Goal: Information Seeking & Learning: Learn about a topic

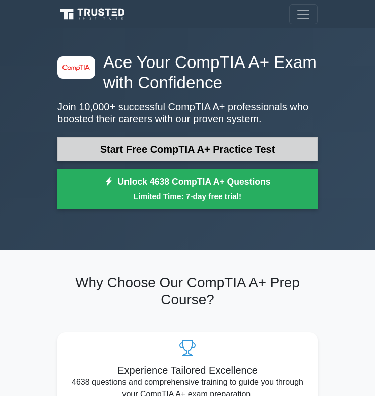
click at [145, 146] on link "Start Free CompTIA A+ Practice Test" at bounding box center [187, 149] width 260 height 24
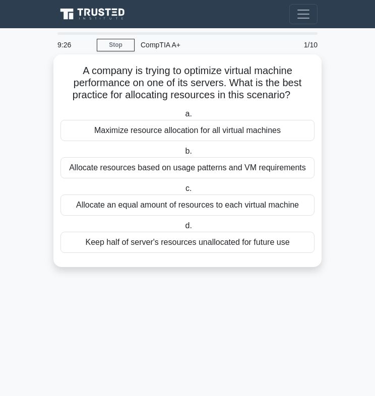
click at [204, 128] on div "Maximize resource allocation for all virtual machines" at bounding box center [187, 130] width 254 height 21
click at [183, 117] on input "a. Maximize resource allocation for all virtual machines" at bounding box center [183, 114] width 0 height 7
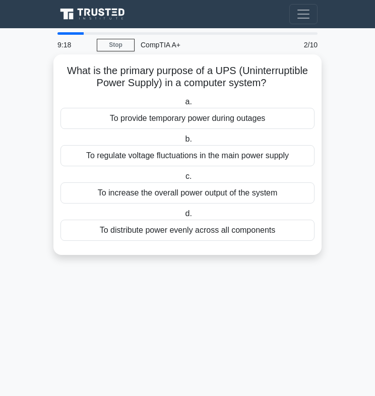
click at [227, 73] on h5 "What is the primary purpose of a UPS (Uninterruptible Power Supply) in a comput…" at bounding box center [187, 76] width 256 height 25
click at [227, 76] on h5 "What is the primary purpose of a UPS (Uninterruptible Power Supply) in a comput…" at bounding box center [187, 76] width 256 height 25
click at [220, 225] on div "To distribute power evenly across all components" at bounding box center [187, 230] width 254 height 21
click at [183, 217] on input "d. To distribute power evenly across all components" at bounding box center [183, 213] width 0 height 7
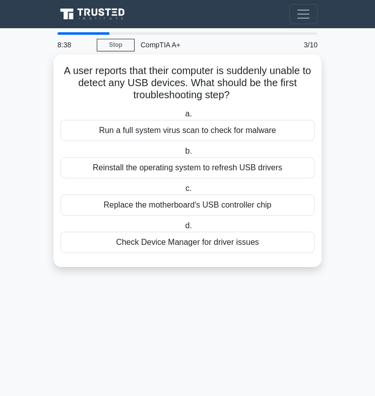
click at [176, 245] on div "Check Device Manager for driver issues" at bounding box center [187, 242] width 254 height 21
click at [183, 229] on input "d. Check Device Manager for driver issues" at bounding box center [183, 226] width 0 height 7
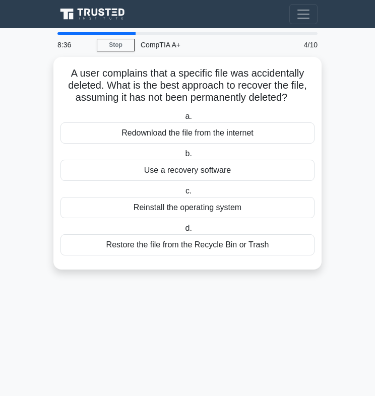
click at [206, 296] on main "8:36 Stop CompTIA A+ Beginner 4/10 A user complains that a specific file was ac…" at bounding box center [187, 212] width 375 height 368
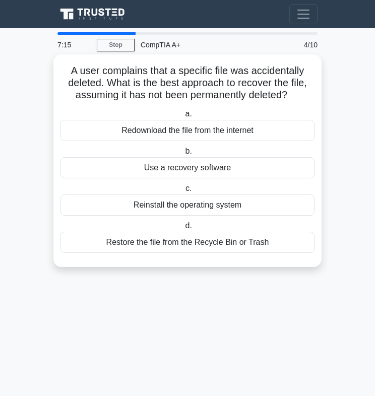
click at [192, 239] on div "Restore the file from the Recycle Bin or Trash" at bounding box center [187, 242] width 254 height 21
click at [183, 229] on input "d. Restore the file from the Recycle Bin or Trash" at bounding box center [183, 226] width 0 height 7
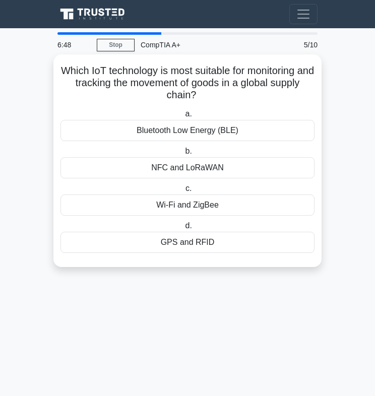
click at [186, 241] on div "GPS and RFID" at bounding box center [187, 242] width 254 height 21
click at [183, 229] on input "d. GPS and RFID" at bounding box center [183, 226] width 0 height 7
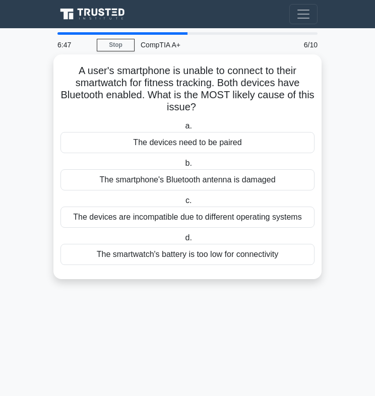
click at [273, 96] on h5 "A user's smartphone is unable to connect to their smartwatch for fitness tracki…" at bounding box center [187, 88] width 256 height 49
click at [237, 140] on div "The devices need to be paired" at bounding box center [187, 142] width 254 height 21
click at [183, 129] on input "a. The devices need to be paired" at bounding box center [183, 126] width 0 height 7
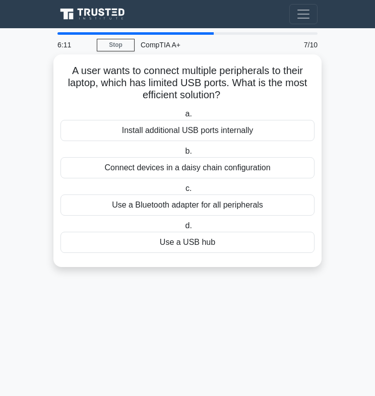
click at [224, 85] on h5 "A user wants to connect multiple peripherals to their laptop, which has limited…" at bounding box center [187, 82] width 256 height 37
click at [285, 63] on div "A user wants to connect multiple peripherals to their laptop, which has limited…" at bounding box center [187, 160] width 260 height 204
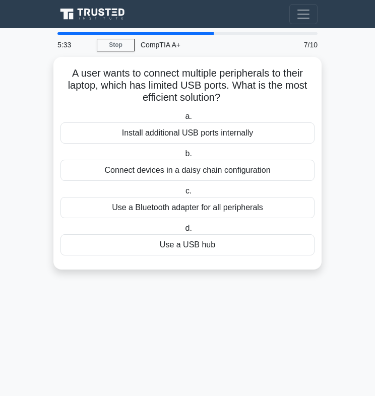
drag, startPoint x: 69, startPoint y: 69, endPoint x: 308, endPoint y: 281, distance: 319.2
click at [308, 281] on div "A user wants to connect multiple peripherals to their laptop, which has limited…" at bounding box center [187, 169] width 268 height 225
copy div "A user wants to connect multiple peripherals to their laptop, which has limited…"
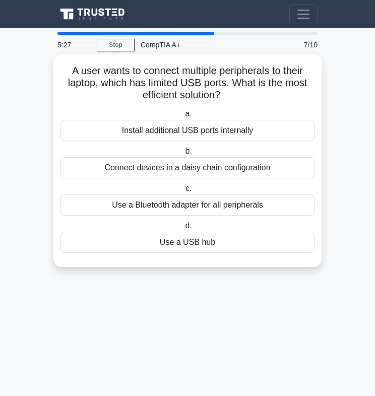
click at [172, 261] on div "A user wants to connect multiple peripherals to their laptop, which has limited…" at bounding box center [187, 160] width 260 height 204
click at [185, 245] on div "Use a USB hub" at bounding box center [187, 242] width 254 height 21
click at [183, 229] on input "d. Use a USB hub" at bounding box center [183, 226] width 0 height 7
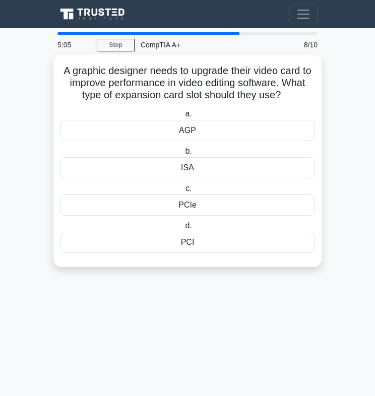
click at [205, 128] on div "AGP" at bounding box center [187, 130] width 254 height 21
click at [183, 117] on input "a. AGP" at bounding box center [183, 114] width 0 height 7
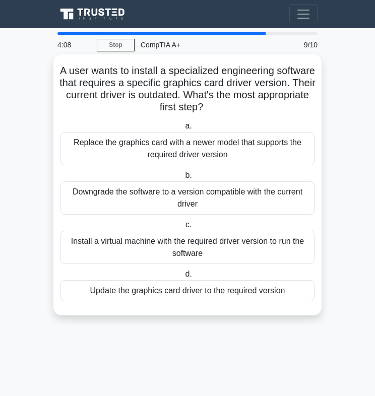
click at [157, 292] on div "Update the graphics card driver to the required version" at bounding box center [187, 290] width 254 height 21
click at [183, 277] on input "d. Update the graphics card driver to the required version" at bounding box center [183, 274] width 0 height 7
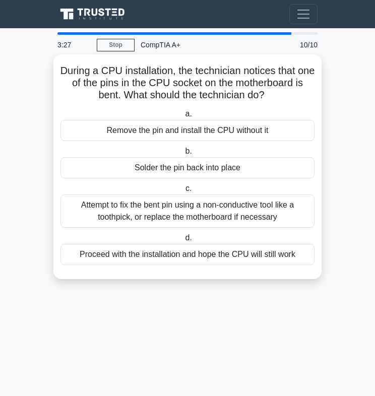
click at [174, 217] on div "Attempt to fix the bent pin using a non-conductive tool like a toothpick, or re…" at bounding box center [187, 210] width 254 height 33
click at [183, 192] on input "c. Attempt to fix the bent pin using a non-conductive tool like a toothpick, or…" at bounding box center [183, 188] width 0 height 7
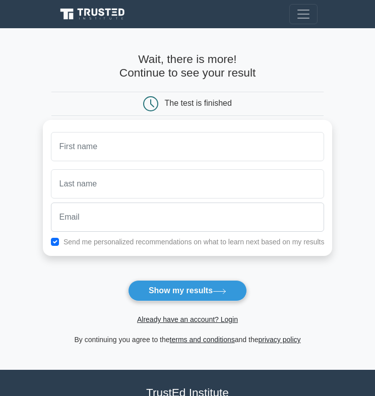
click at [284, 97] on div at bounding box center [300, 103] width 45 height 15
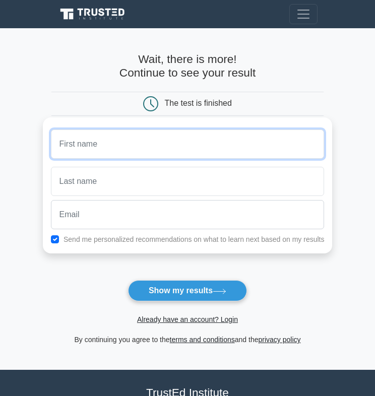
click at [251, 136] on input "text" at bounding box center [187, 143] width 273 height 29
type input "Brianna"
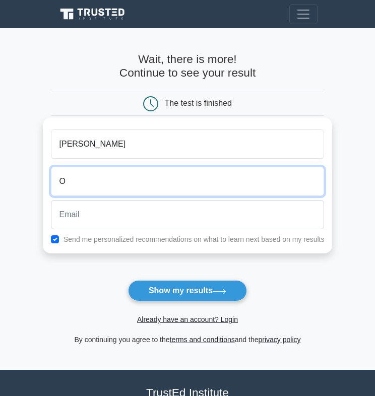
type input "O"
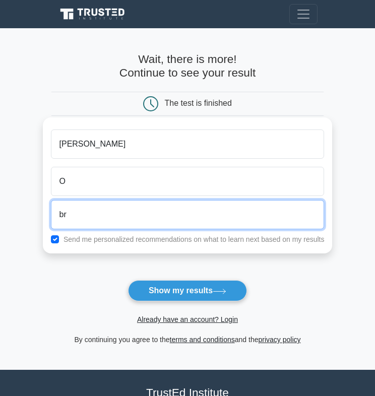
type input "b"
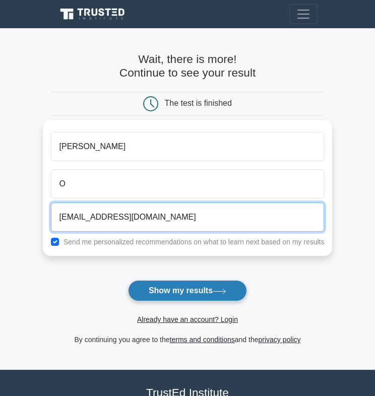
type input "alexaguttierez537@gmail.com"
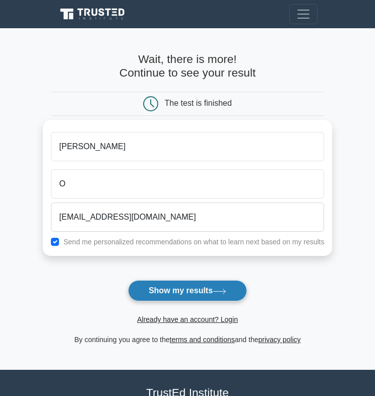
click at [154, 295] on button "Show my results" at bounding box center [187, 290] width 119 height 21
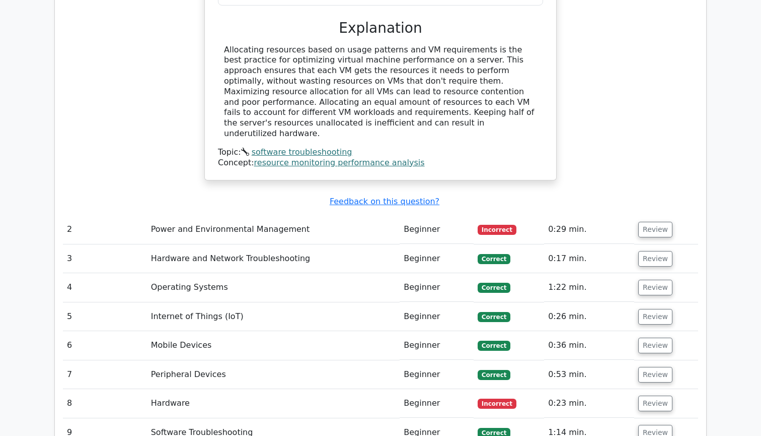
scroll to position [1090, 0]
click at [262, 214] on td "Power and Environmental Management" at bounding box center [273, 228] width 253 height 29
click at [374, 214] on td "Incorrect" at bounding box center [509, 228] width 70 height 29
click at [374, 224] on span "Incorrect" at bounding box center [497, 229] width 39 height 10
click at [374, 221] on button "Review" at bounding box center [655, 229] width 34 height 16
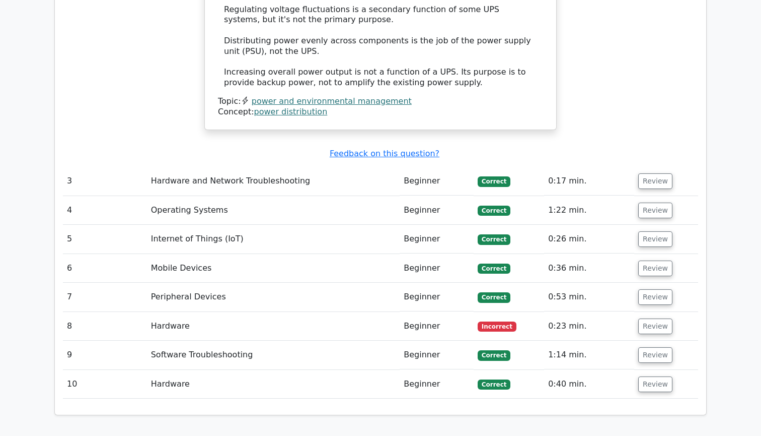
scroll to position [1705, 0]
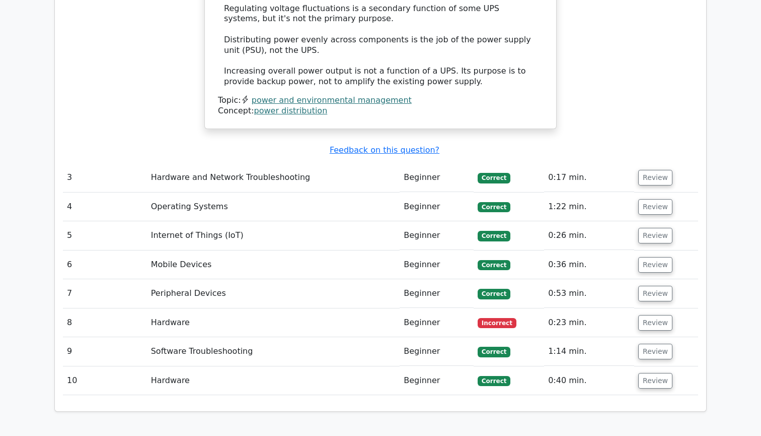
click at [287, 308] on td "Hardware" at bounding box center [273, 322] width 253 height 29
click at [159, 308] on td "Hardware" at bounding box center [273, 322] width 253 height 29
click at [374, 315] on button "Review" at bounding box center [655, 323] width 34 height 16
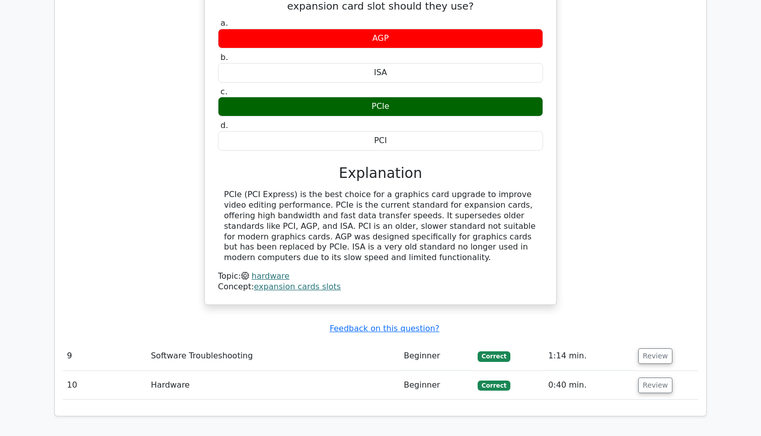
scroll to position [2084, 0]
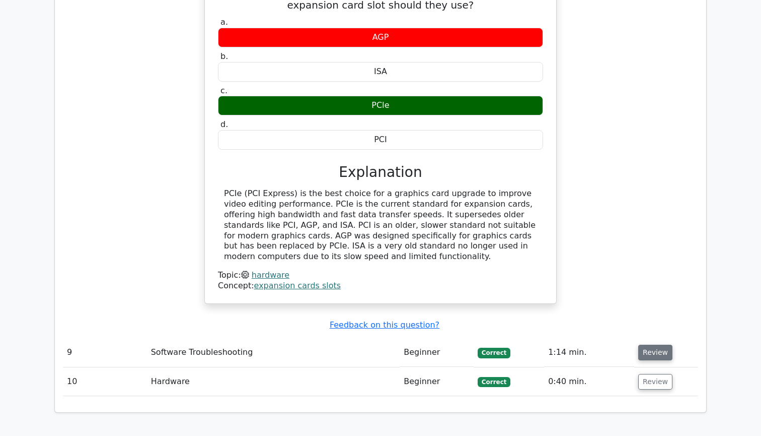
click at [374, 344] on button "Review" at bounding box center [655, 352] width 34 height 16
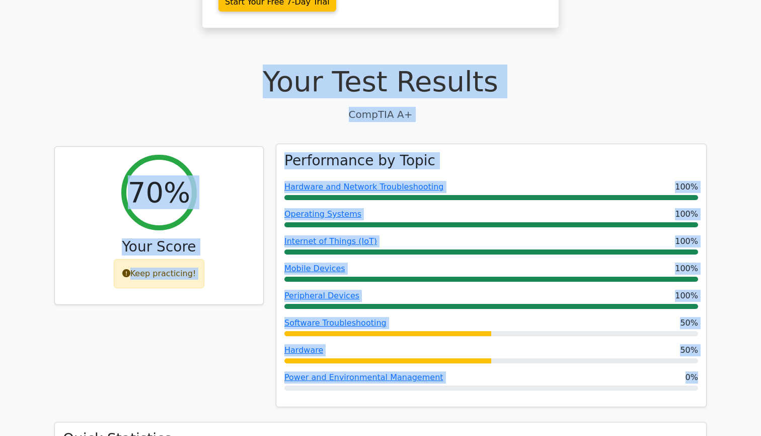
scroll to position [279, 0]
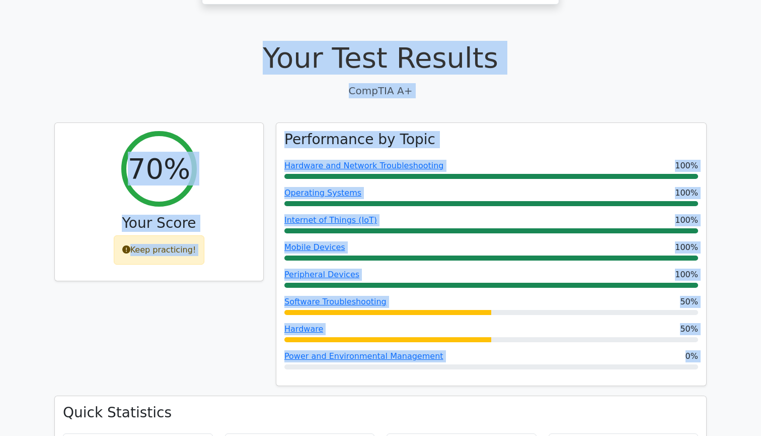
drag, startPoint x: 278, startPoint y: 113, endPoint x: 660, endPoint y: 373, distance: 461.3
copy div "Your Test Results CompTIA A+ 70% Your Score Keep practicing! Performance by Top…"
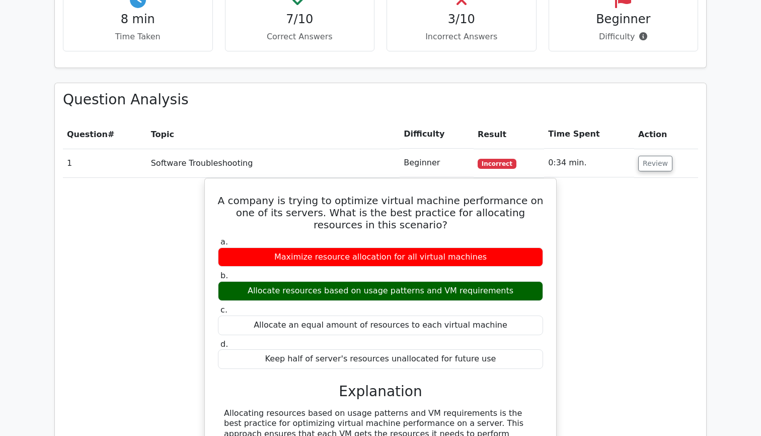
scroll to position [664, 0]
